Goal: Check status: Check status

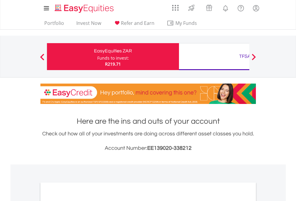
click at [97, 57] on div "Funds to invest:" at bounding box center [113, 58] width 32 height 6
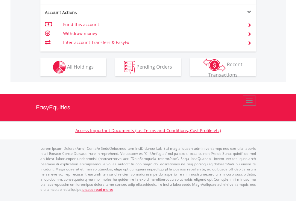
scroll to position [609, 0]
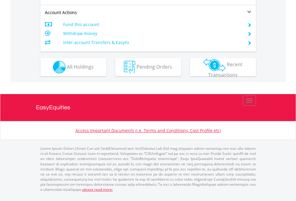
scroll to position [534, 0]
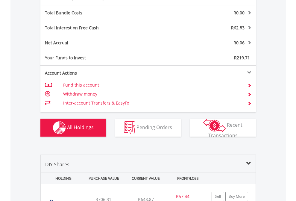
scroll to position [713, 0]
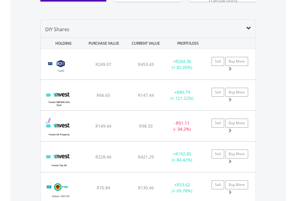
scroll to position [665, 0]
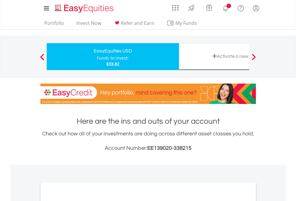
scroll to position [359, 0]
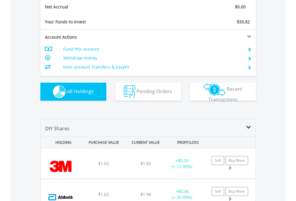
scroll to position [677, 0]
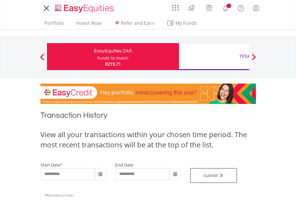
type input "**********"
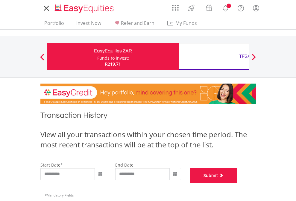
click at [237, 183] on button "Submit" at bounding box center [213, 175] width 47 height 15
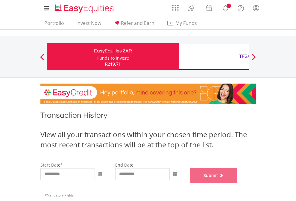
scroll to position [243, 0]
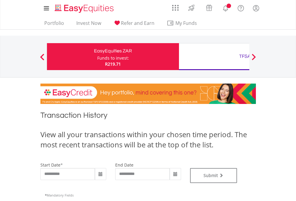
click at [214, 57] on div "TFSA" at bounding box center [244, 56] width 125 height 8
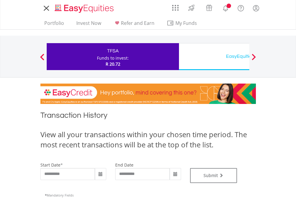
type input "**********"
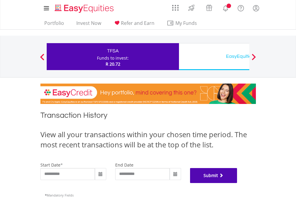
click at [237, 183] on button "Submit" at bounding box center [213, 175] width 47 height 15
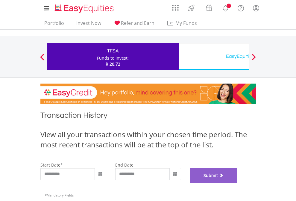
scroll to position [243, 0]
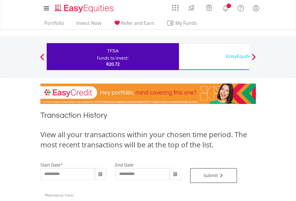
click at [214, 57] on div "EasyEquities USD" at bounding box center [244, 56] width 125 height 8
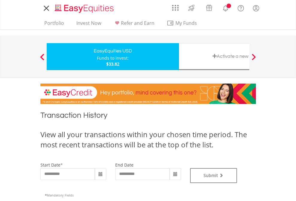
type input "**********"
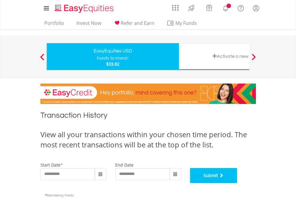
click at [237, 183] on button "Submit" at bounding box center [213, 175] width 47 height 15
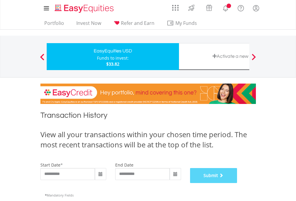
scroll to position [243, 0]
